Goal: Task Accomplishment & Management: Manage account settings

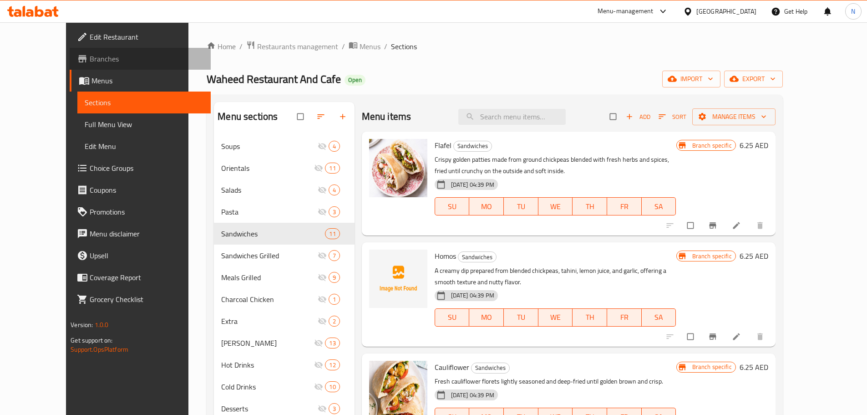
click at [90, 63] on span "Branches" at bounding box center [147, 58] width 114 height 11
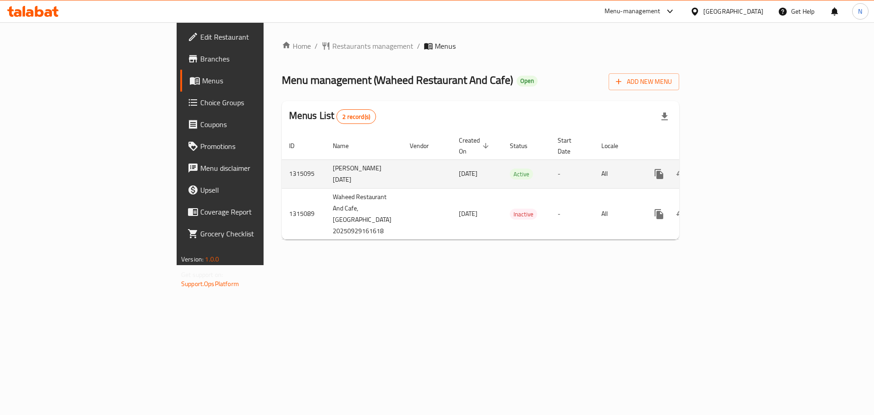
click at [730, 168] on icon "enhanced table" at bounding box center [724, 173] width 11 height 11
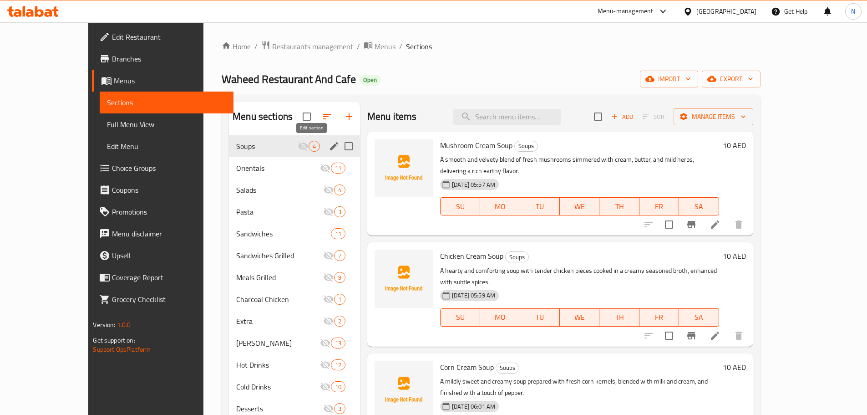
click at [329, 149] on icon "edit" at bounding box center [334, 146] width 11 height 11
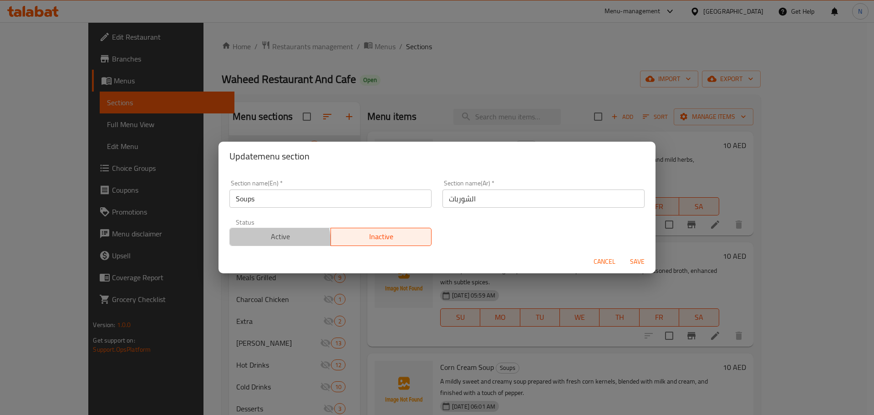
click at [257, 243] on button "Active" at bounding box center [279, 237] width 101 height 18
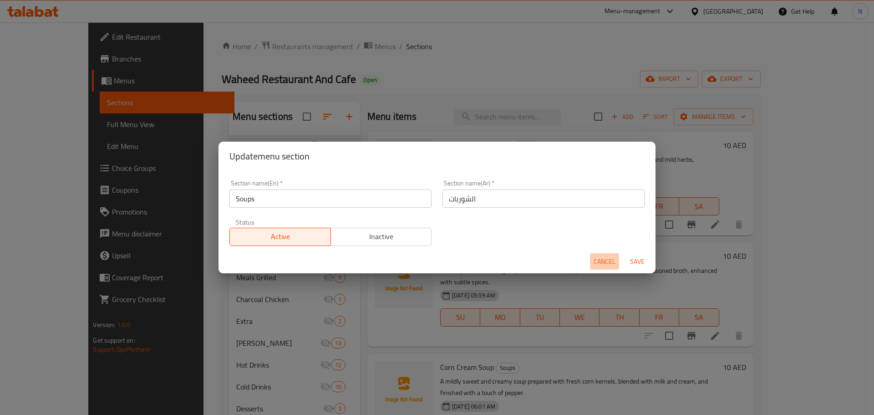
click at [605, 262] on span "Cancel" at bounding box center [604, 261] width 22 height 11
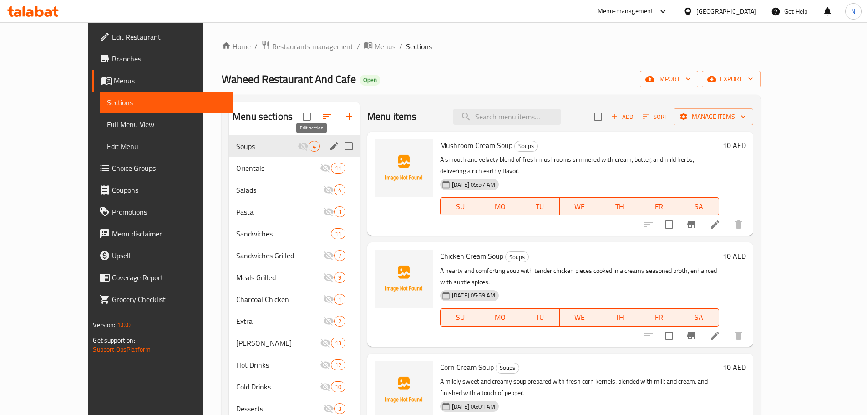
click at [329, 147] on icon "edit" at bounding box center [334, 146] width 11 height 11
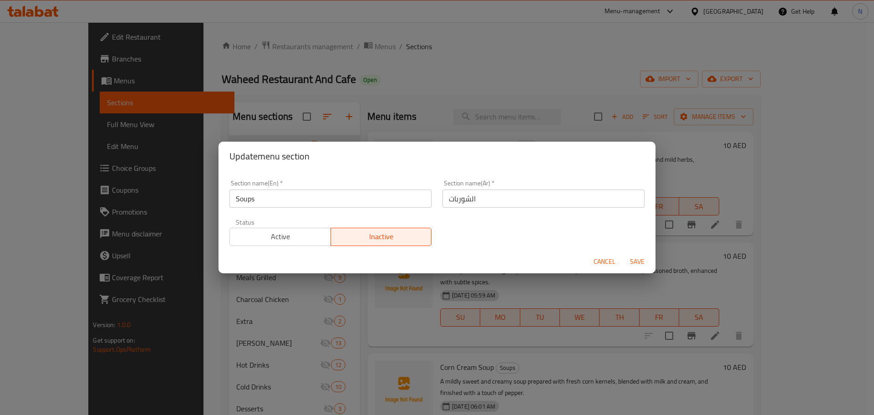
click at [297, 239] on span "Active" at bounding box center [280, 236] width 94 height 13
click at [634, 261] on span "Save" at bounding box center [637, 261] width 22 height 11
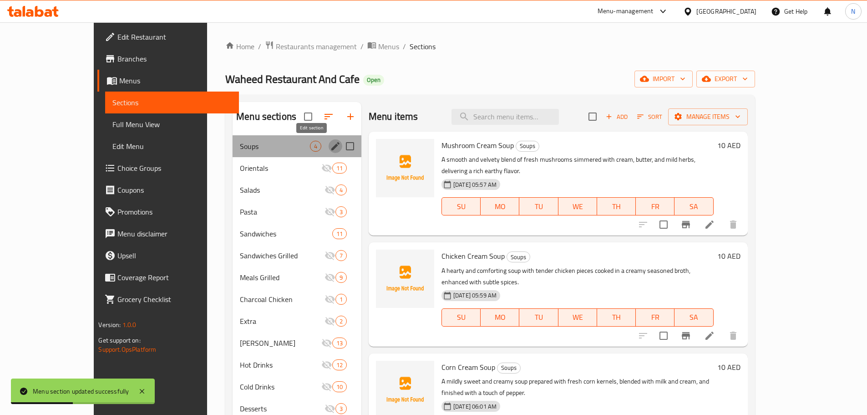
click at [330, 144] on icon "edit" at bounding box center [335, 146] width 11 height 11
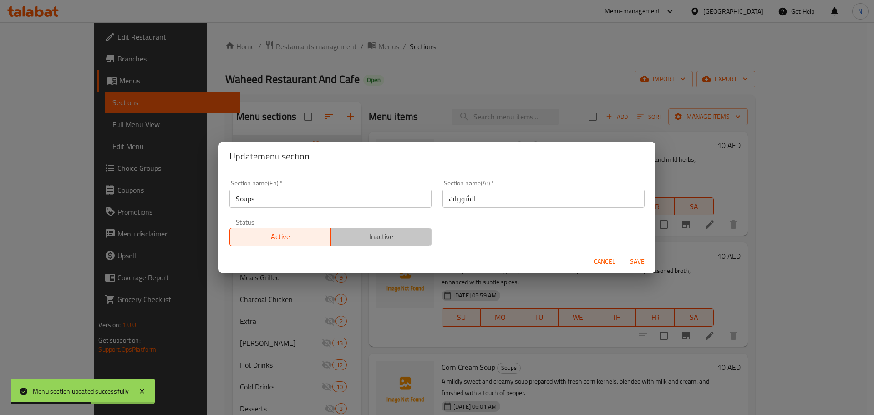
click at [379, 241] on span "Inactive" at bounding box center [382, 236] width 94 height 13
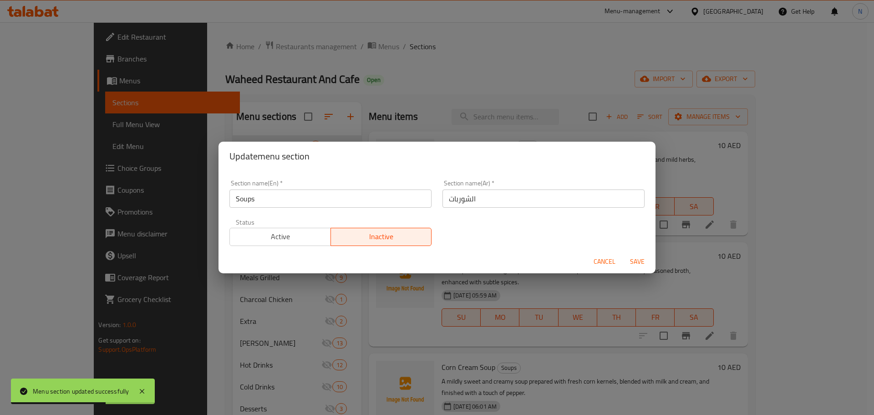
click at [631, 258] on span "Save" at bounding box center [637, 261] width 22 height 11
